Goal: Navigation & Orientation: Find specific page/section

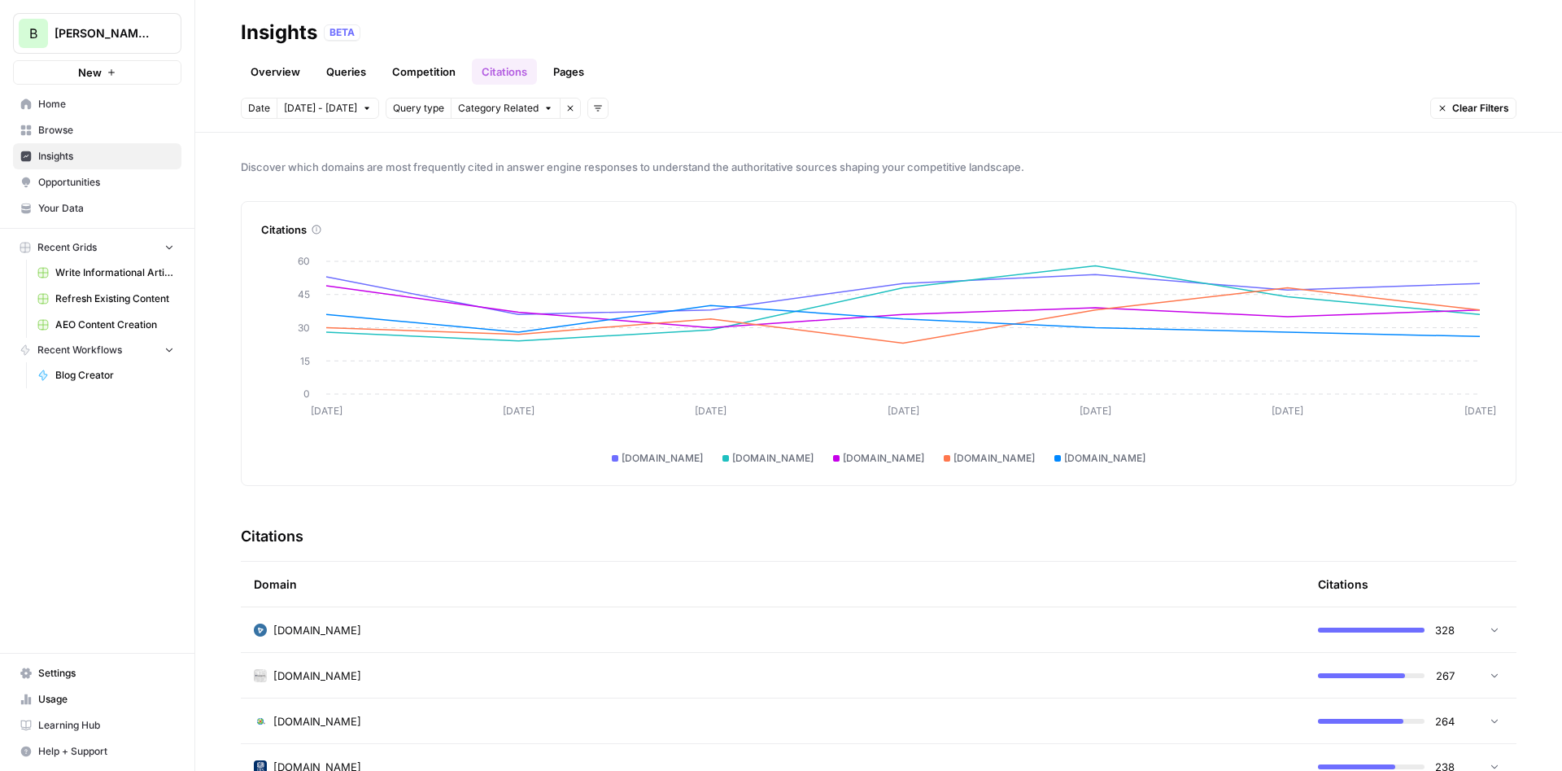
scroll to position [391, 0]
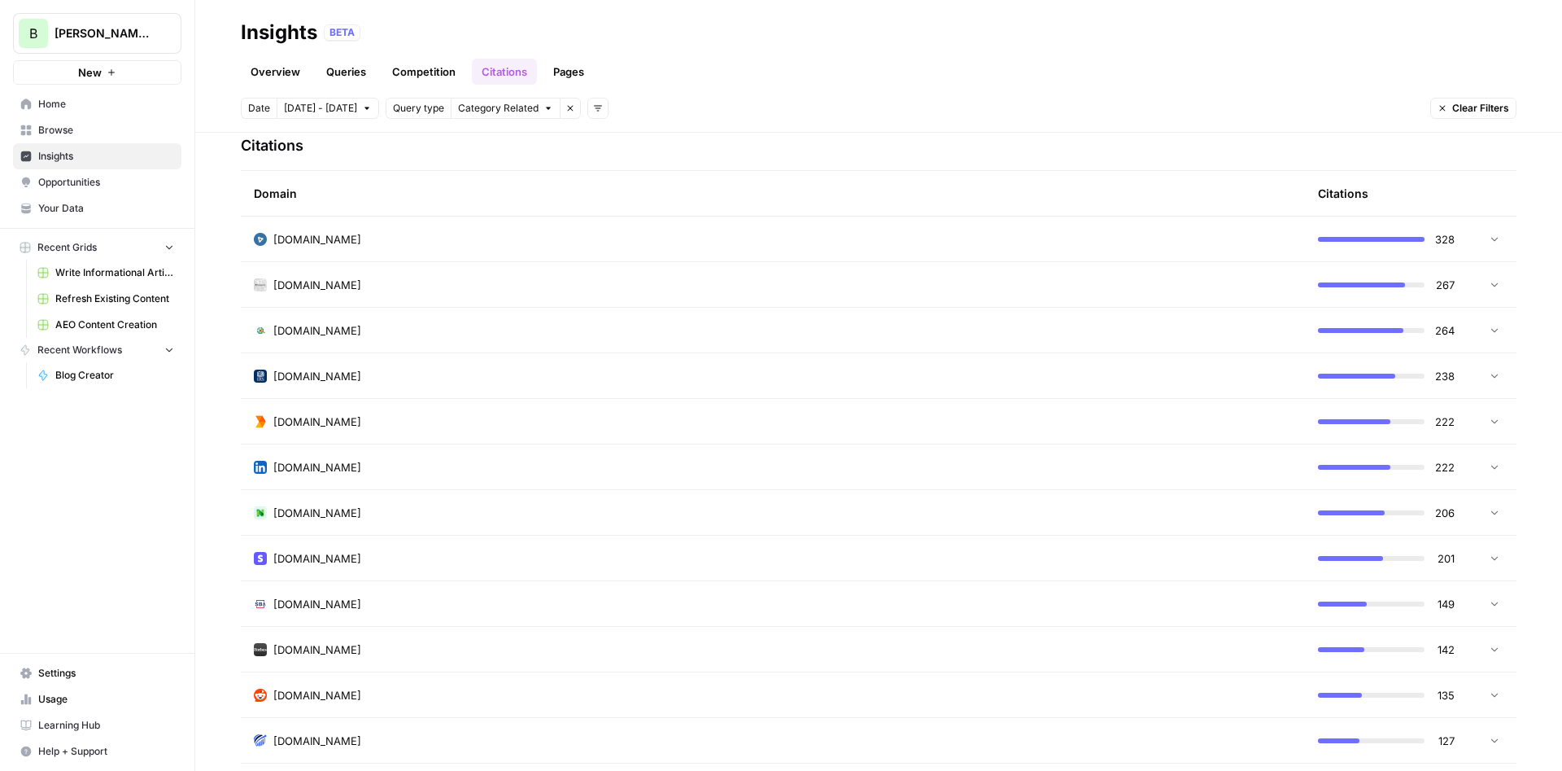
click at [87, 184] on span "Opportunities" at bounding box center [106, 182] width 136 height 15
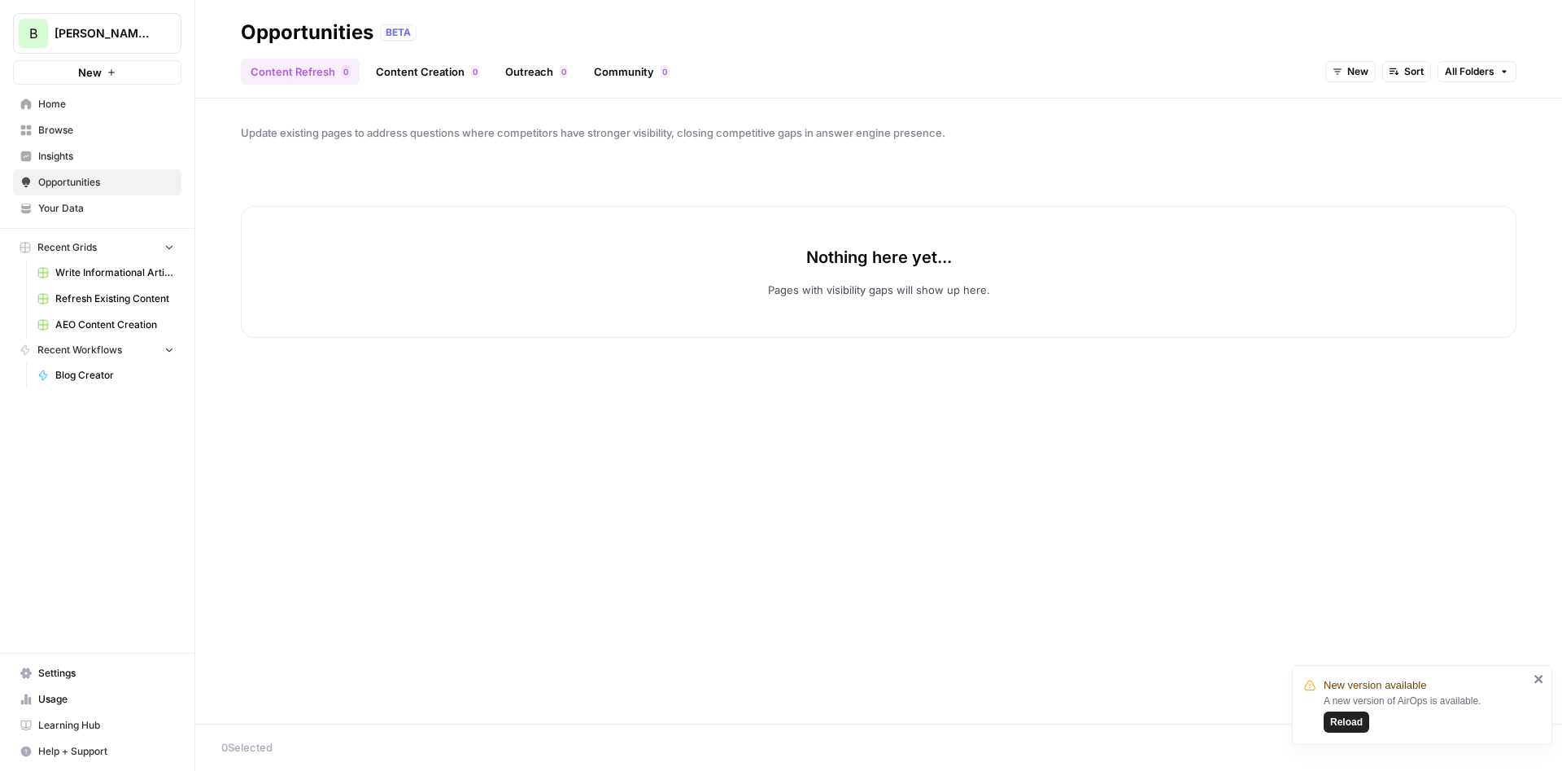
click at [409, 71] on link "Content Creation 0" at bounding box center [427, 72] width 123 height 26
click at [1348, 719] on span "Reload" at bounding box center [1346, 721] width 33 height 15
click at [523, 66] on link "Outreach 0" at bounding box center [537, 72] width 82 height 26
click at [304, 72] on link "Content Refresh 0" at bounding box center [300, 72] width 119 height 26
click at [617, 72] on link "Community 0" at bounding box center [631, 72] width 94 height 26
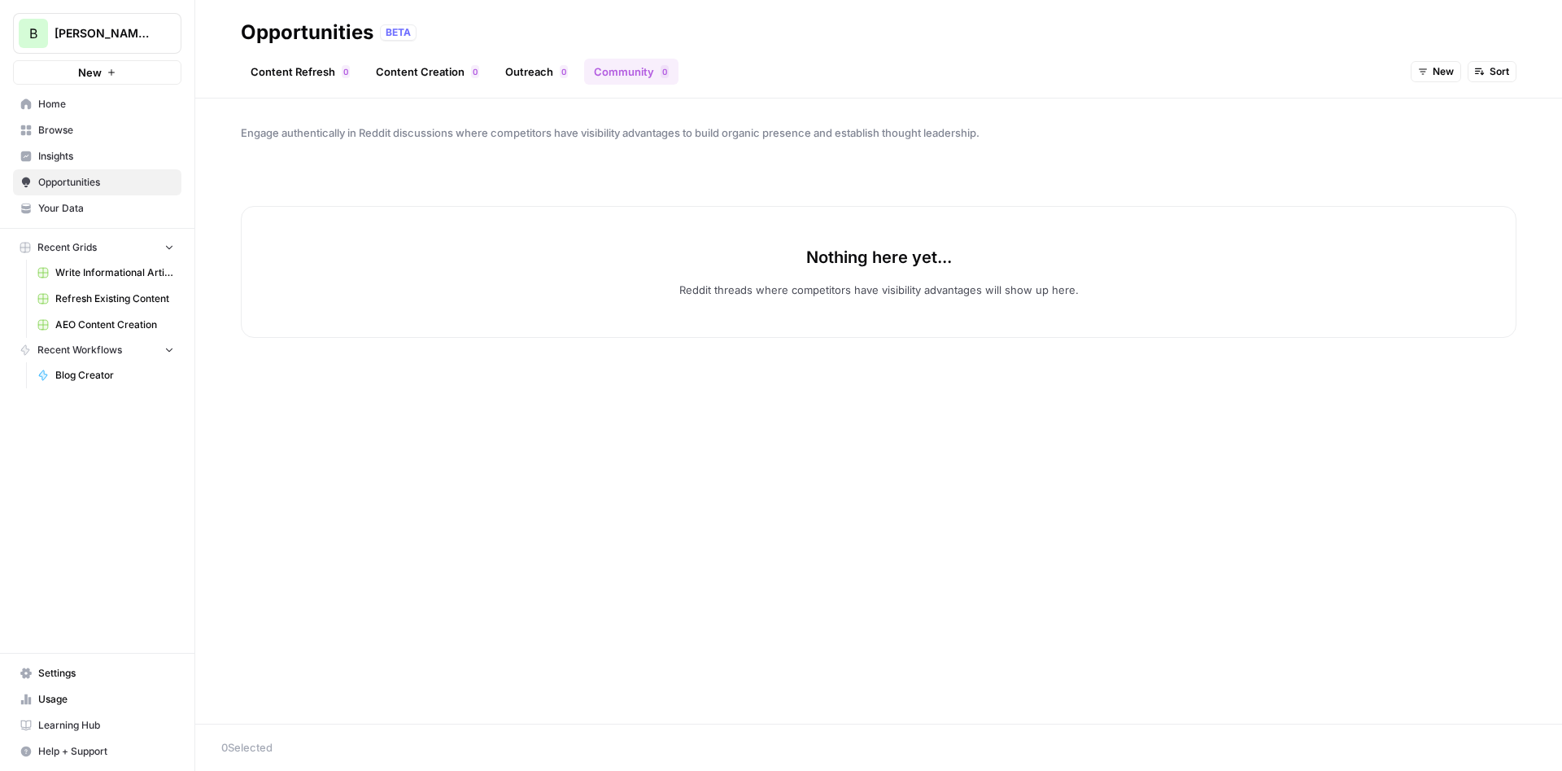
click at [425, 77] on link "Content Creation 0" at bounding box center [427, 72] width 123 height 26
click at [94, 156] on span "Insights" at bounding box center [106, 156] width 136 height 15
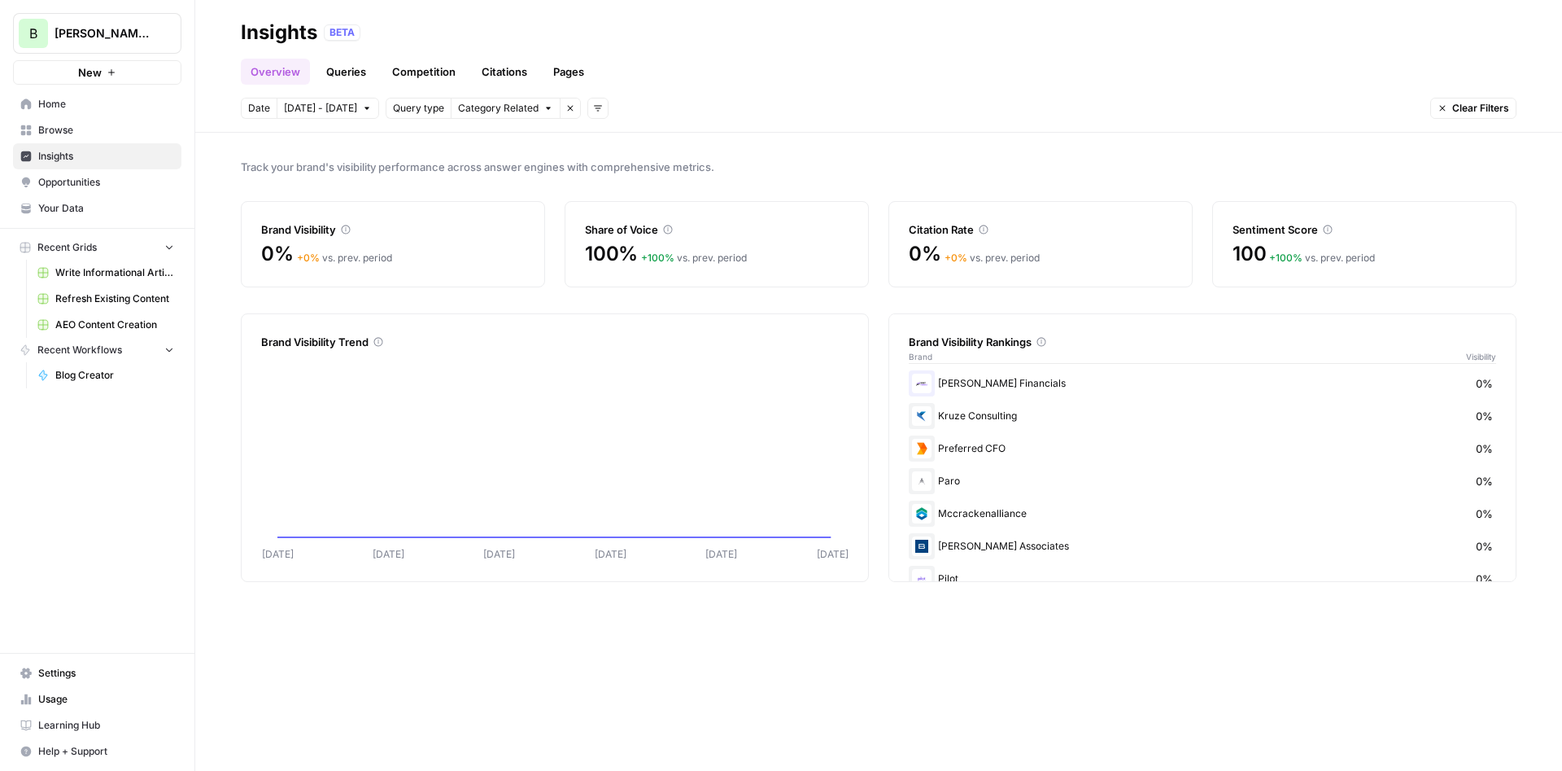
click at [428, 77] on link "Competition" at bounding box center [423, 72] width 83 height 26
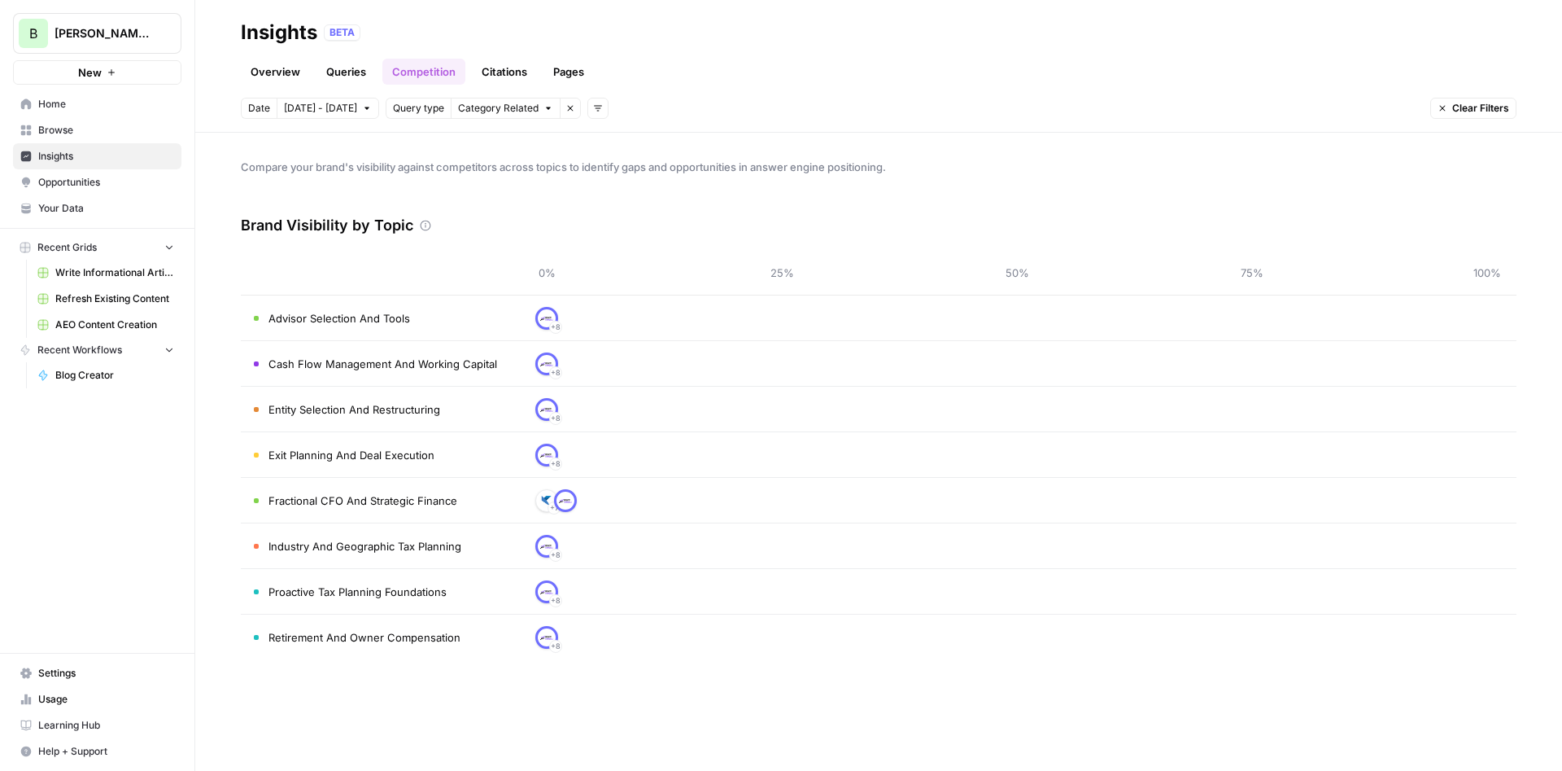
click at [290, 76] on link "Overview" at bounding box center [275, 72] width 69 height 26
